Goal: Information Seeking & Learning: Understand process/instructions

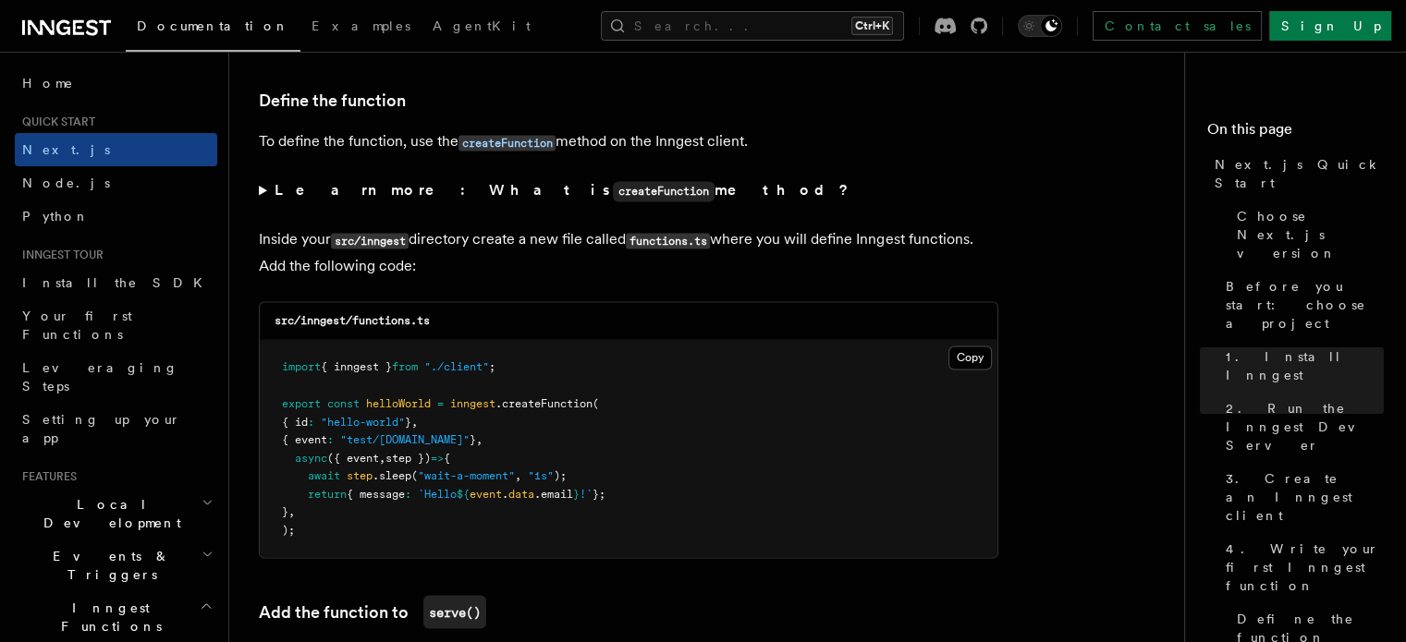
scroll to position [3235, 0]
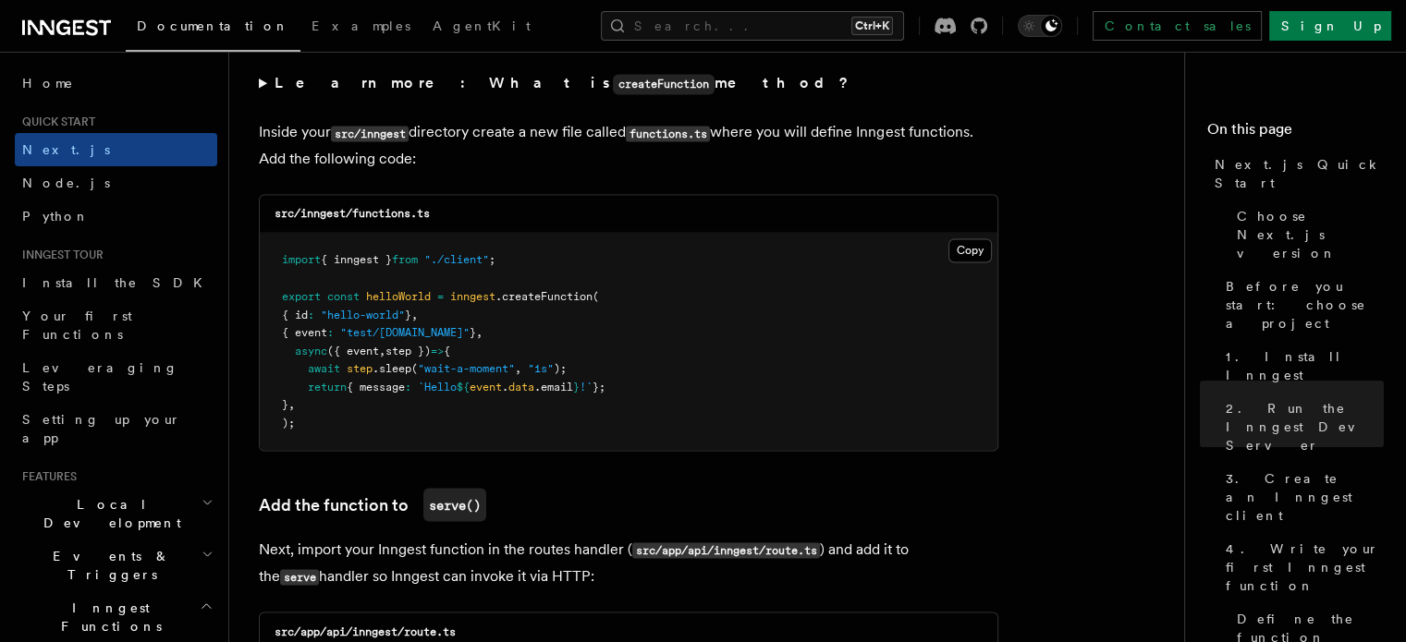
click at [575, 299] on span ".createFunction" at bounding box center [543, 295] width 97 height 13
copy span "createFunction"
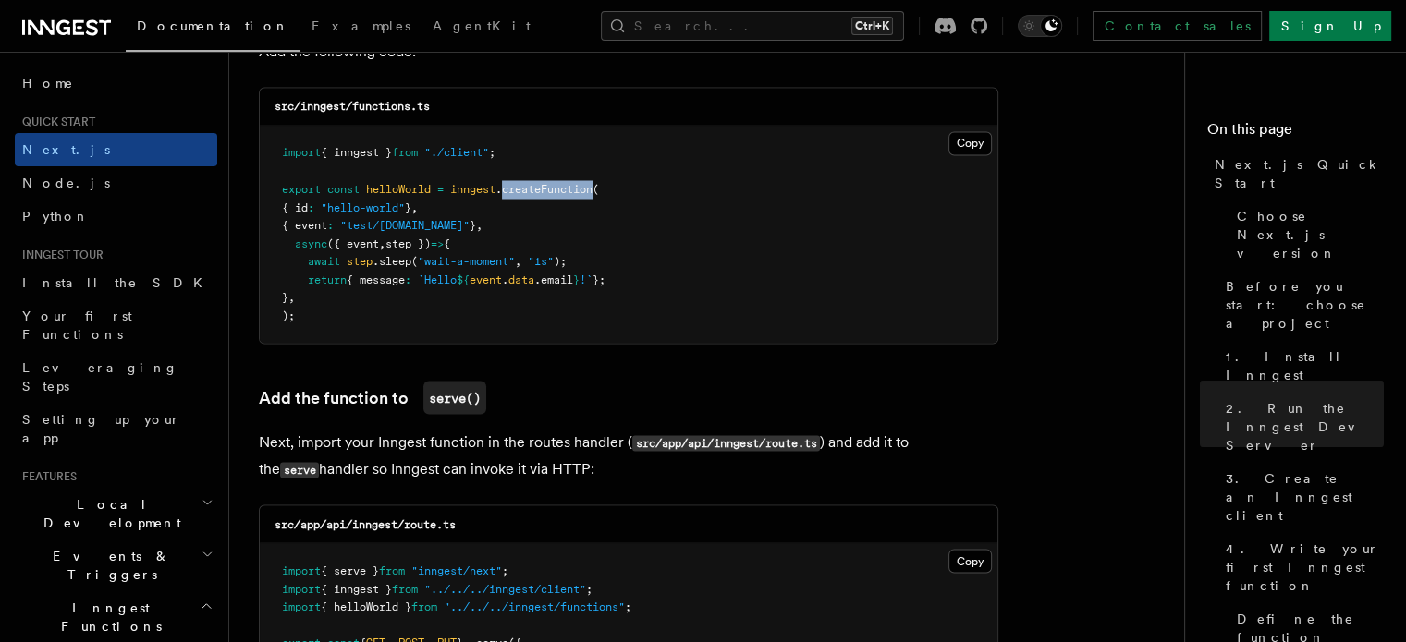
scroll to position [3327, 0]
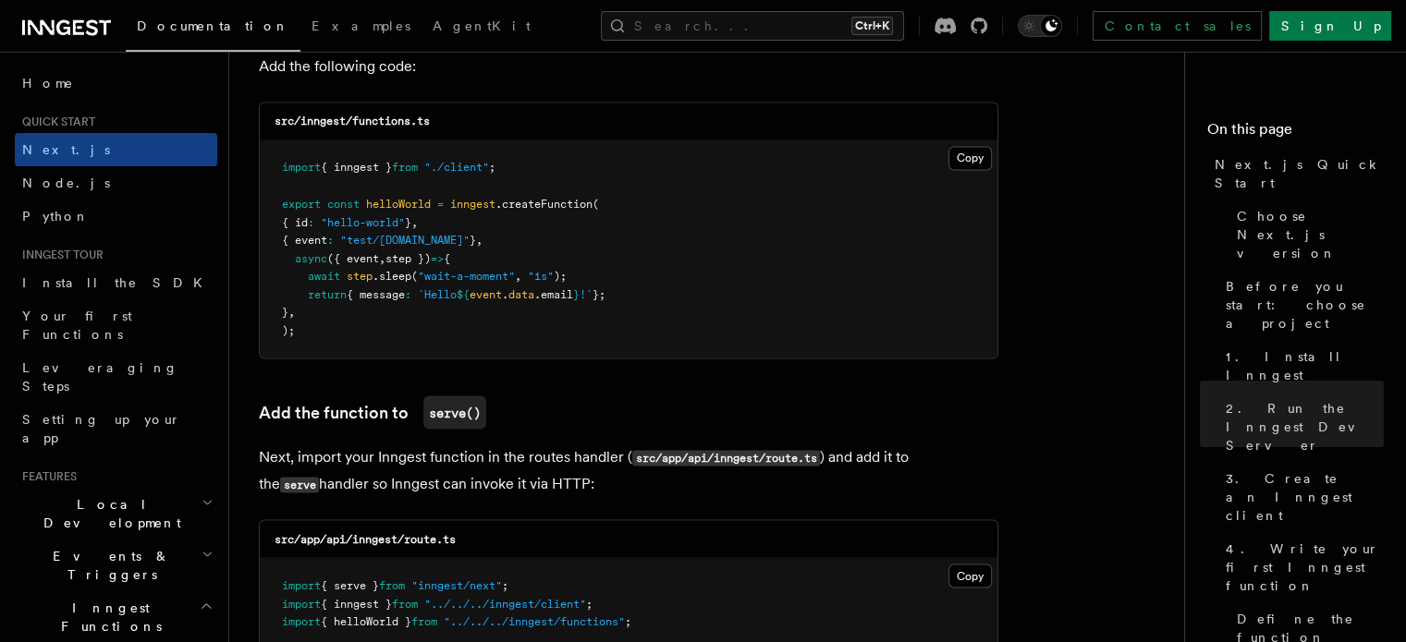
click at [699, 271] on pre "import { inngest } from "./client" ; export const helloWorld = inngest .createF…" at bounding box center [629, 248] width 738 height 217
click at [67, 29] on icon at bounding box center [63, 27] width 14 height 15
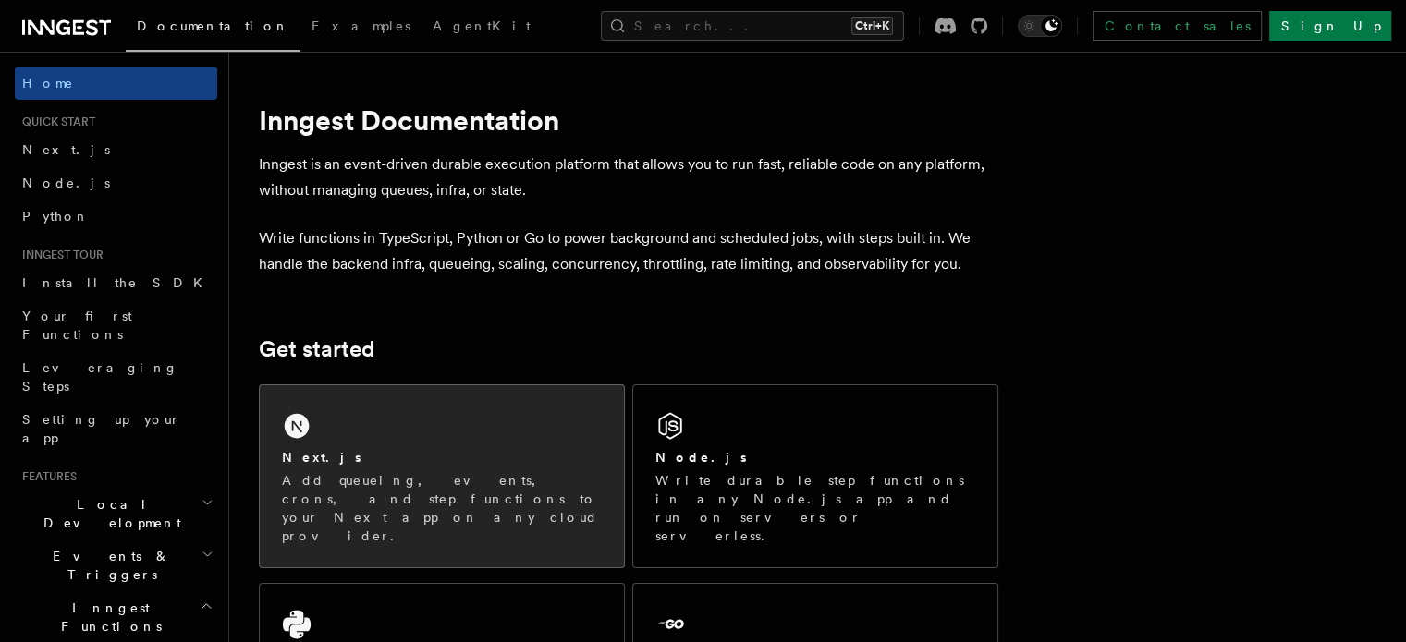
click at [483, 436] on div "Next.js Add queueing, events, crons, and step functions to your Next app on any…" at bounding box center [442, 476] width 364 height 182
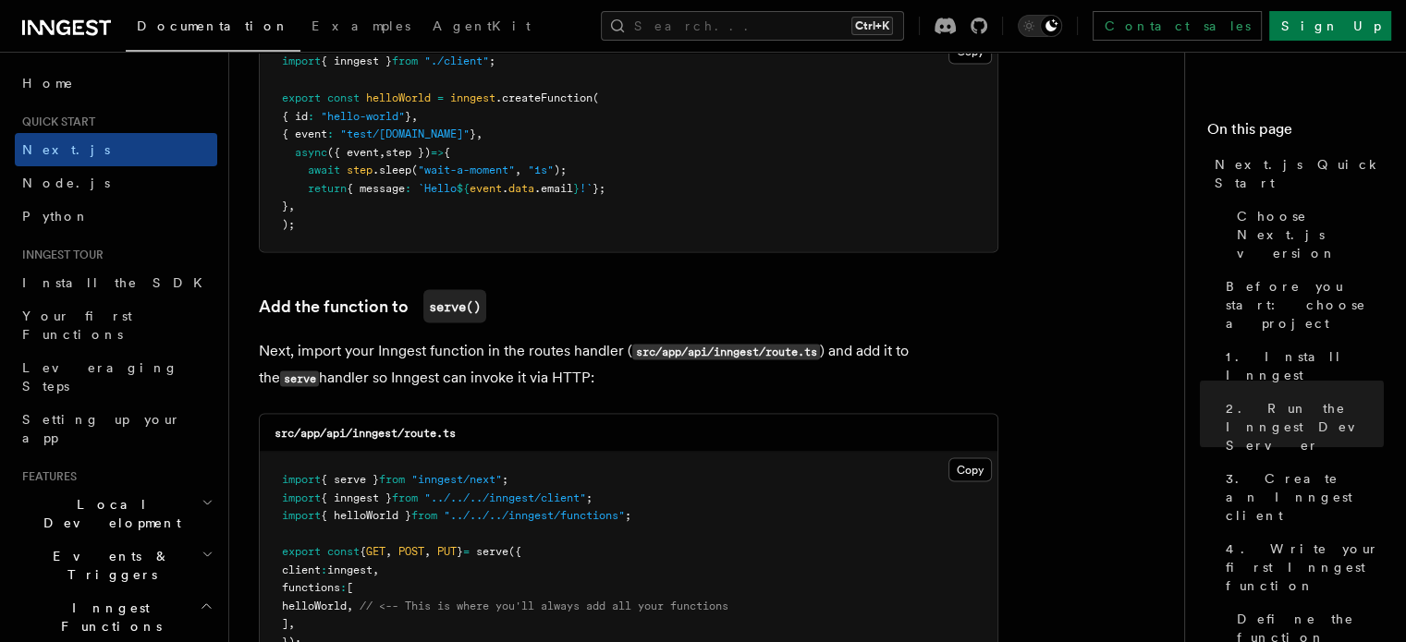
scroll to position [3512, 0]
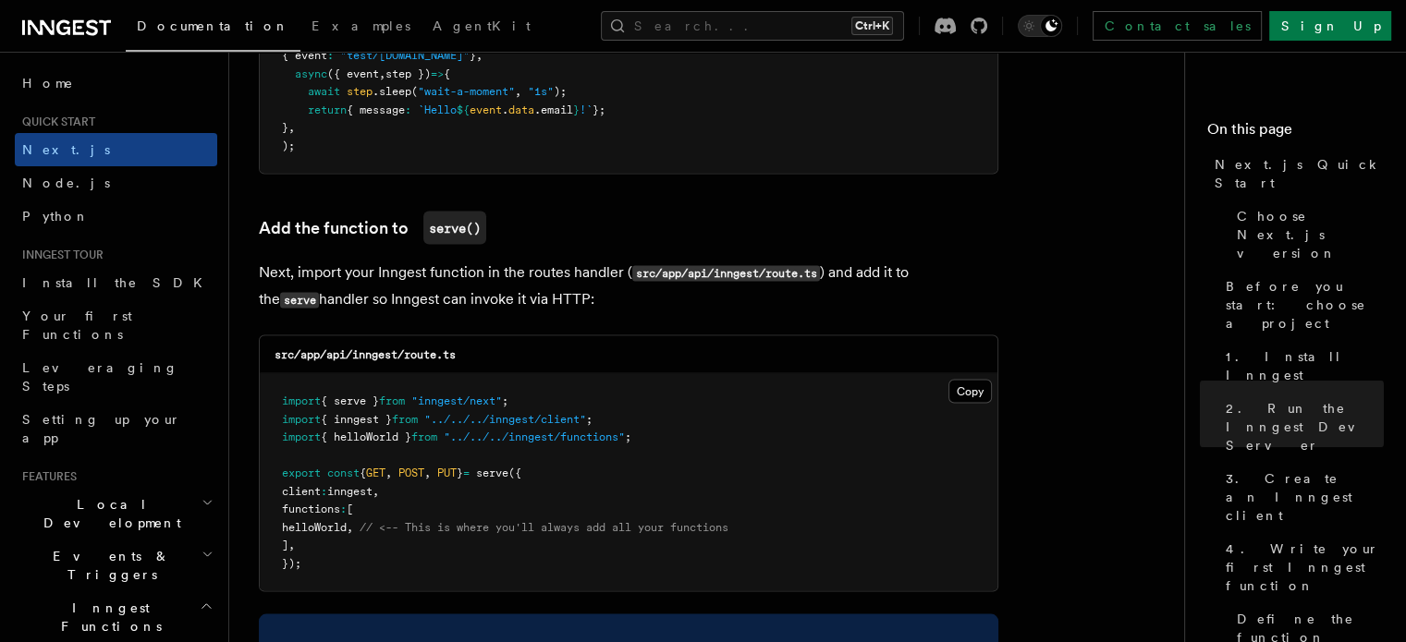
click at [375, 356] on code "src/app/api/inngest/route.ts" at bounding box center [364, 354] width 181 height 13
copy code "inngest"
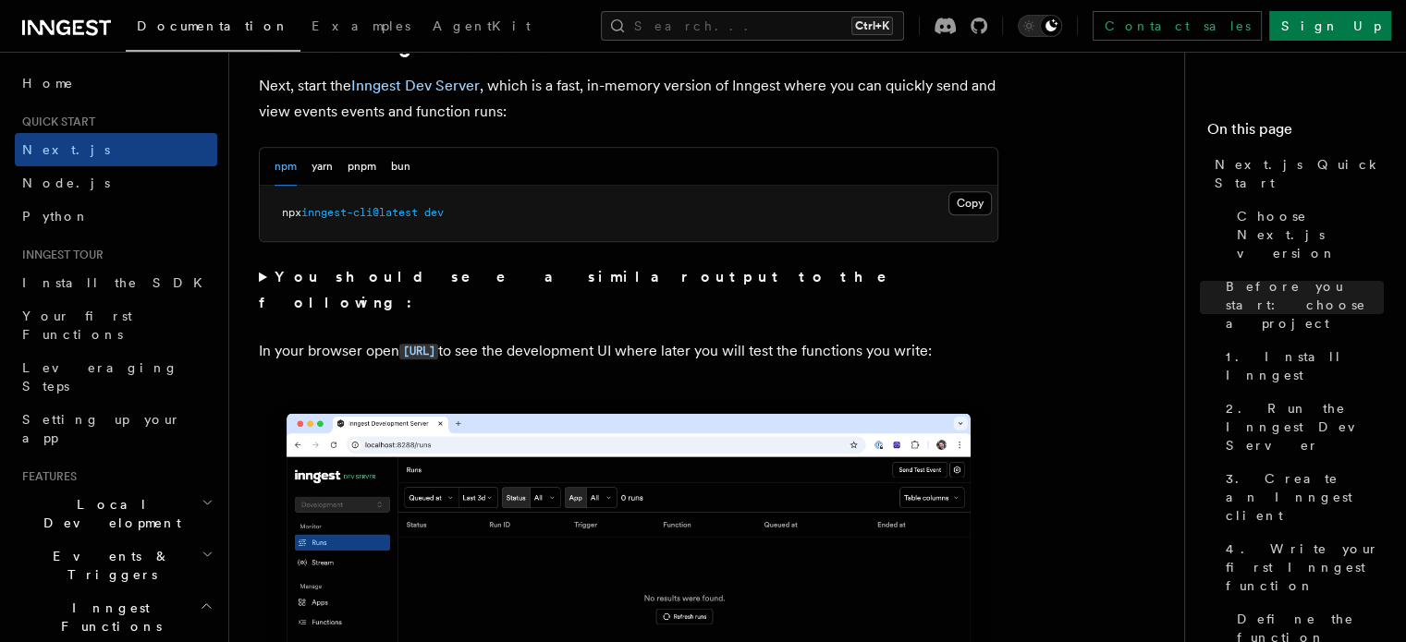
scroll to position [1294, 0]
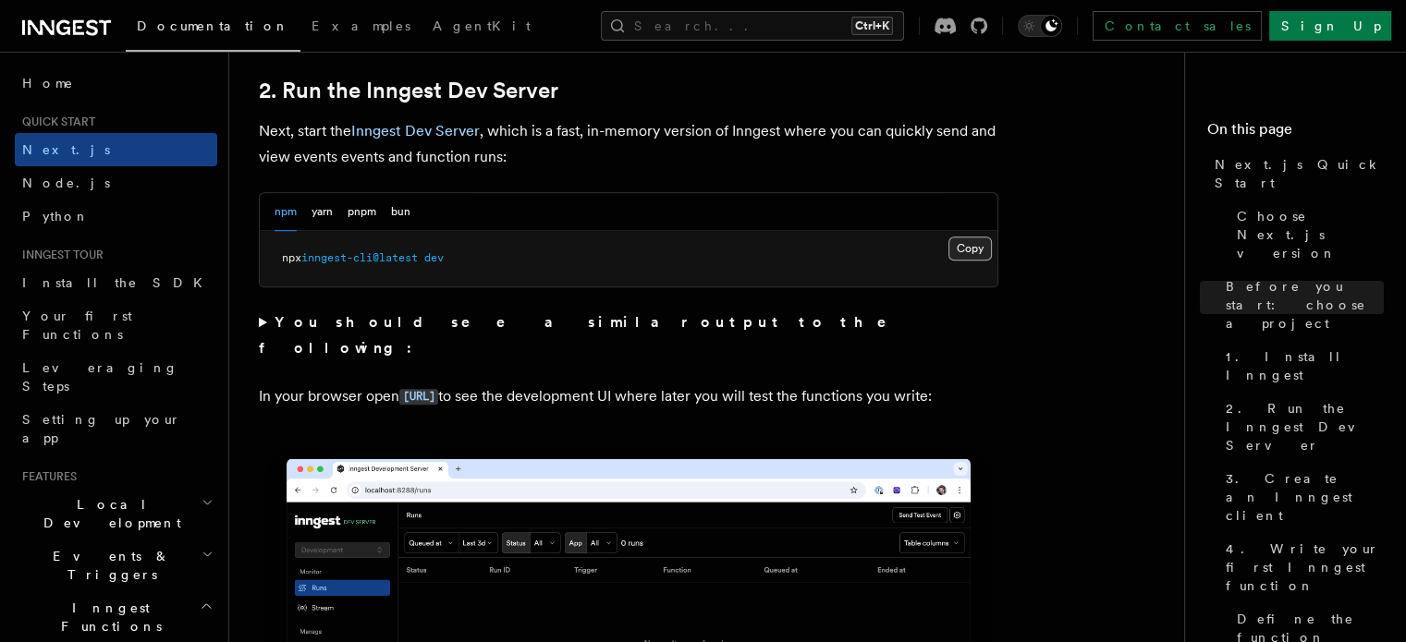
click at [976, 242] on button "Copy Copied" at bounding box center [969, 249] width 43 height 24
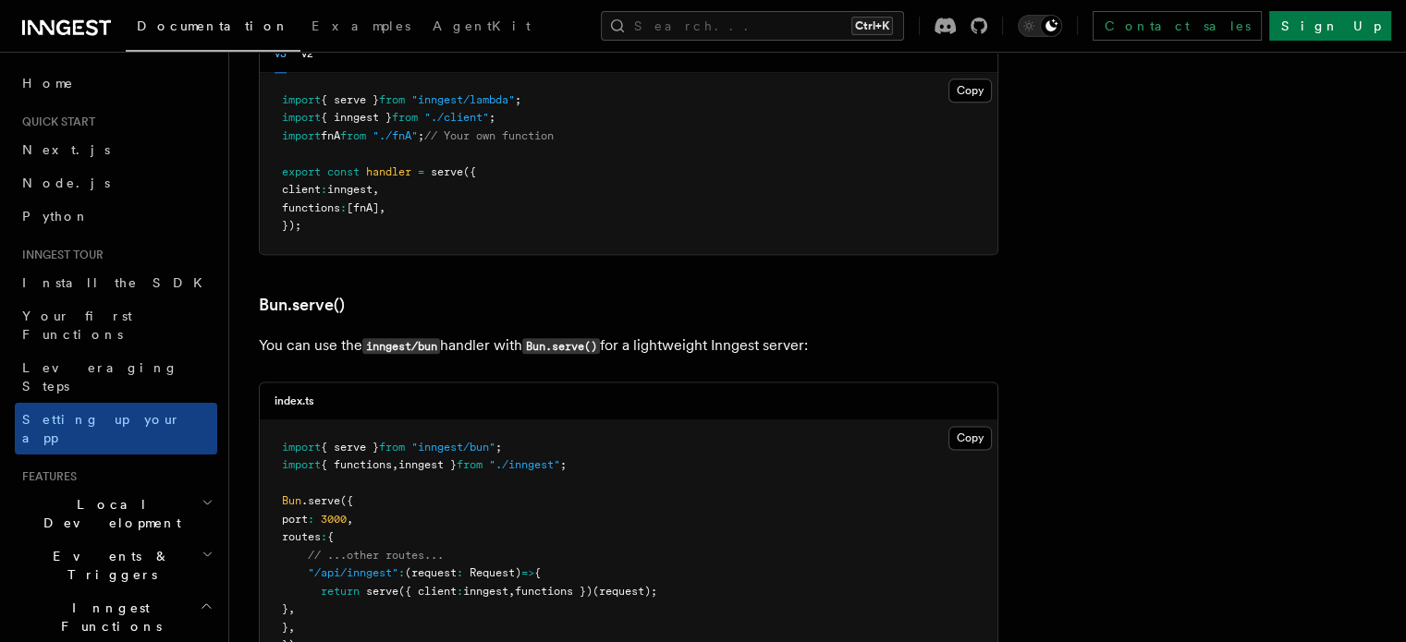
scroll to position [2311, 0]
